Goal: Transaction & Acquisition: Purchase product/service

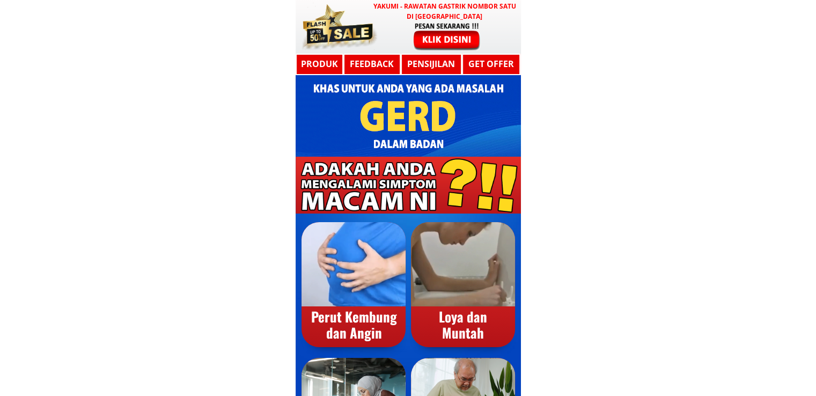
click at [363, 24] on div at bounding box center [338, 26] width 81 height 49
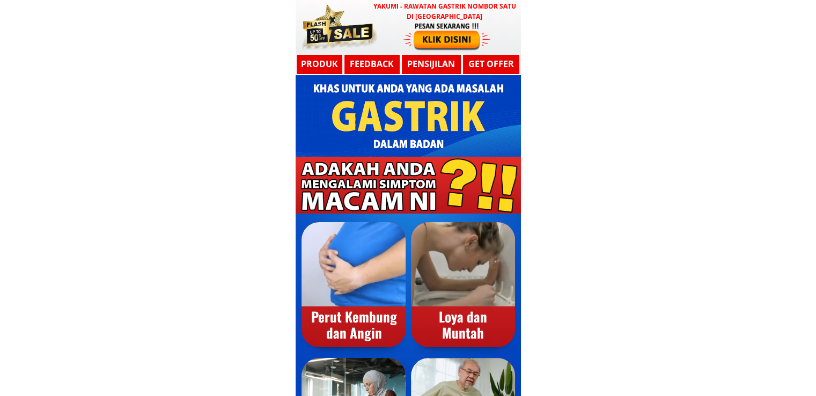
click at [447, 28] on div at bounding box center [447, 35] width 88 height 29
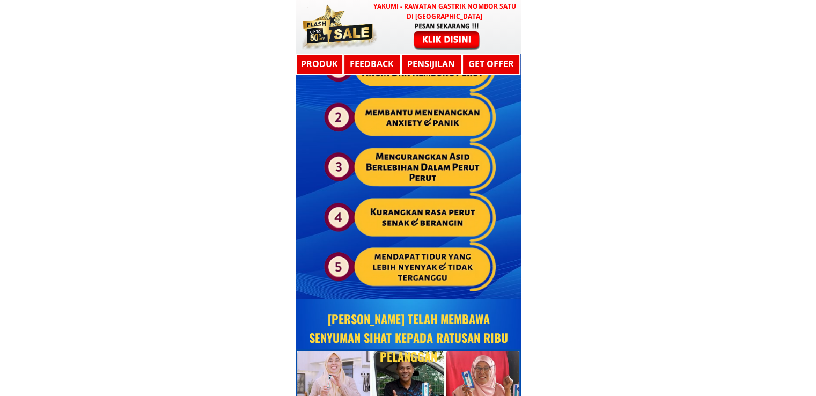
scroll to position [5745, 0]
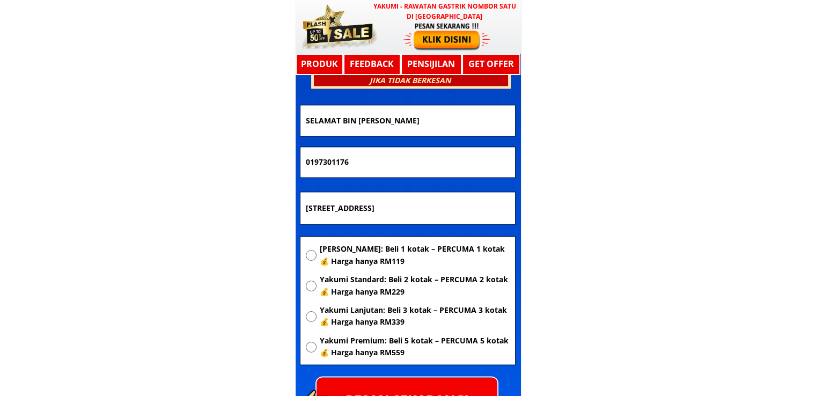
click at [462, 212] on input "[STREET_ADDRESS]" at bounding box center [407, 208] width 209 height 32
paste input "417.lorong Angsana 5/1.[GEOGRAPHIC_DATA],[GEOGRAPHIC_DATA]"
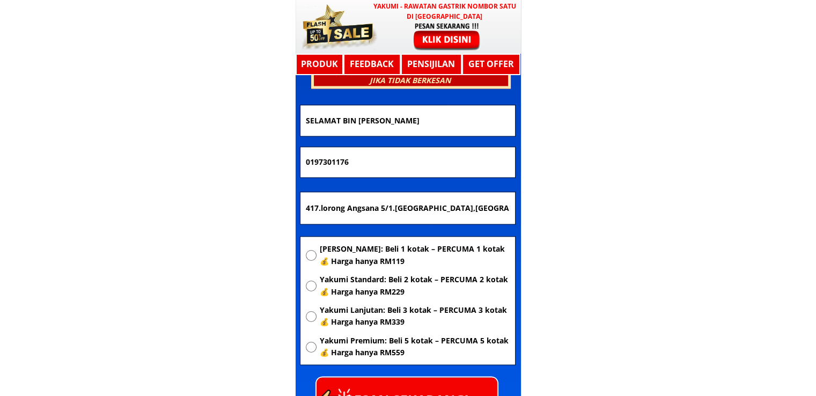
type input "417.lorong Angsana 5/1.[GEOGRAPHIC_DATA],[GEOGRAPHIC_DATA]"
drag, startPoint x: 421, startPoint y: 164, endPoint x: 172, endPoint y: 175, distance: 249.2
paste input "560425"
type input "0195604256"
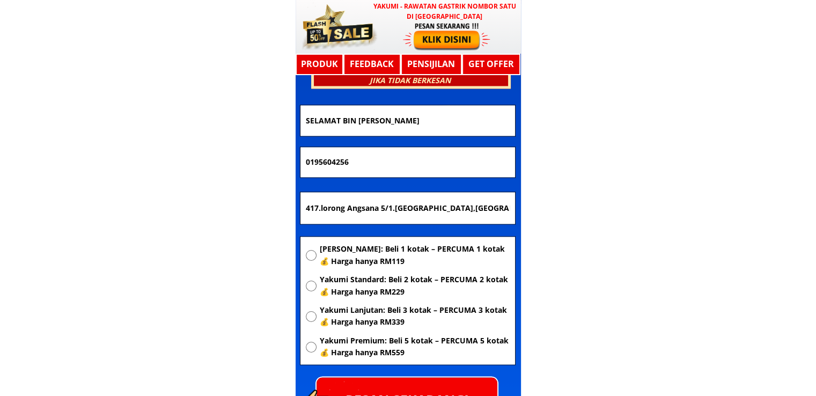
drag, startPoint x: 481, startPoint y: 115, endPoint x: 155, endPoint y: 139, distance: 327.1
paste input "[PERSON_NAME]"
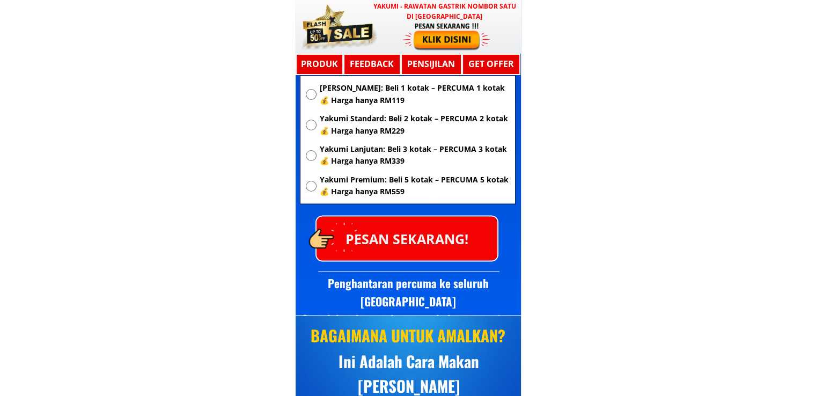
type input "[PERSON_NAME]"
click at [384, 96] on span "[PERSON_NAME]: Beli 1 kotak – PERCUMA 1 kotak 💰 Harga hanya RM119" at bounding box center [414, 94] width 190 height 24
radio input "true"
click at [413, 246] on p "PESAN SEKARANG!" at bounding box center [407, 237] width 181 height 43
